Goal: Navigation & Orientation: Find specific page/section

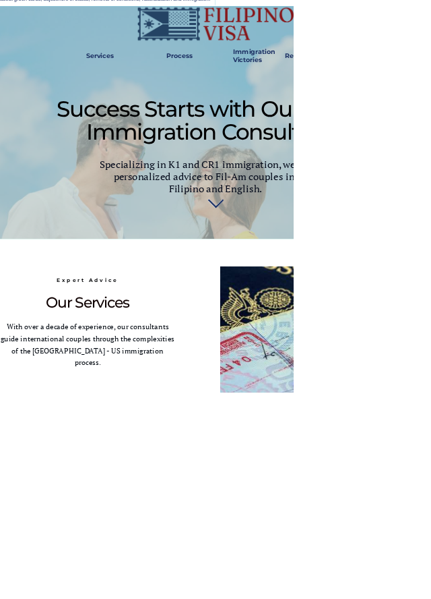
scroll to position [398, 0]
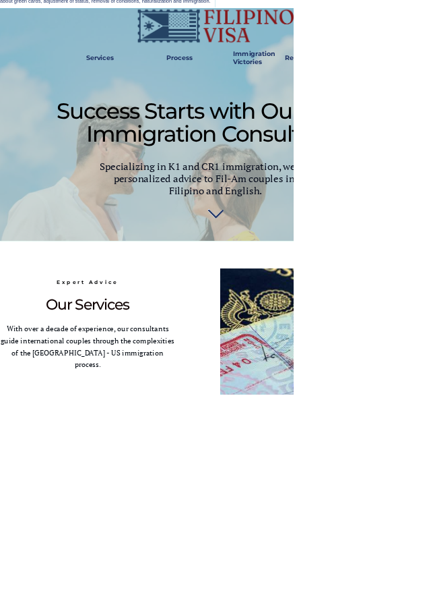
click at [121, 497] on span "With over a decade of experience, our consultants guide international couples t…" at bounding box center [128, 508] width 255 height 67
click at [146, 454] on span "Our Services" at bounding box center [129, 447] width 122 height 26
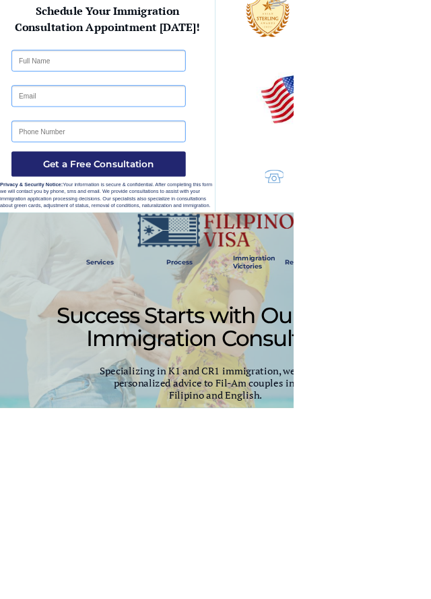
scroll to position [0, 0]
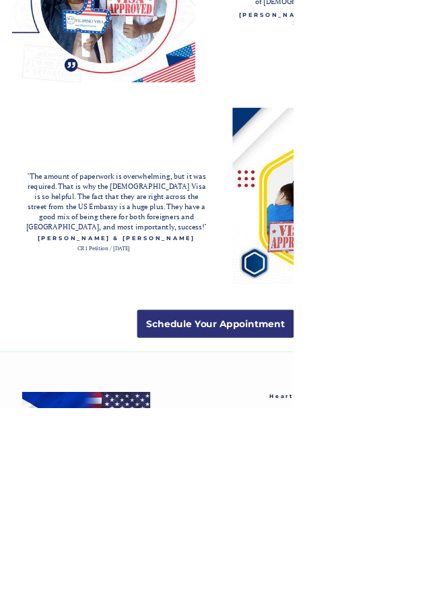
scroll to position [2298, 0]
